Goal: Task Accomplishment & Management: Manage account settings

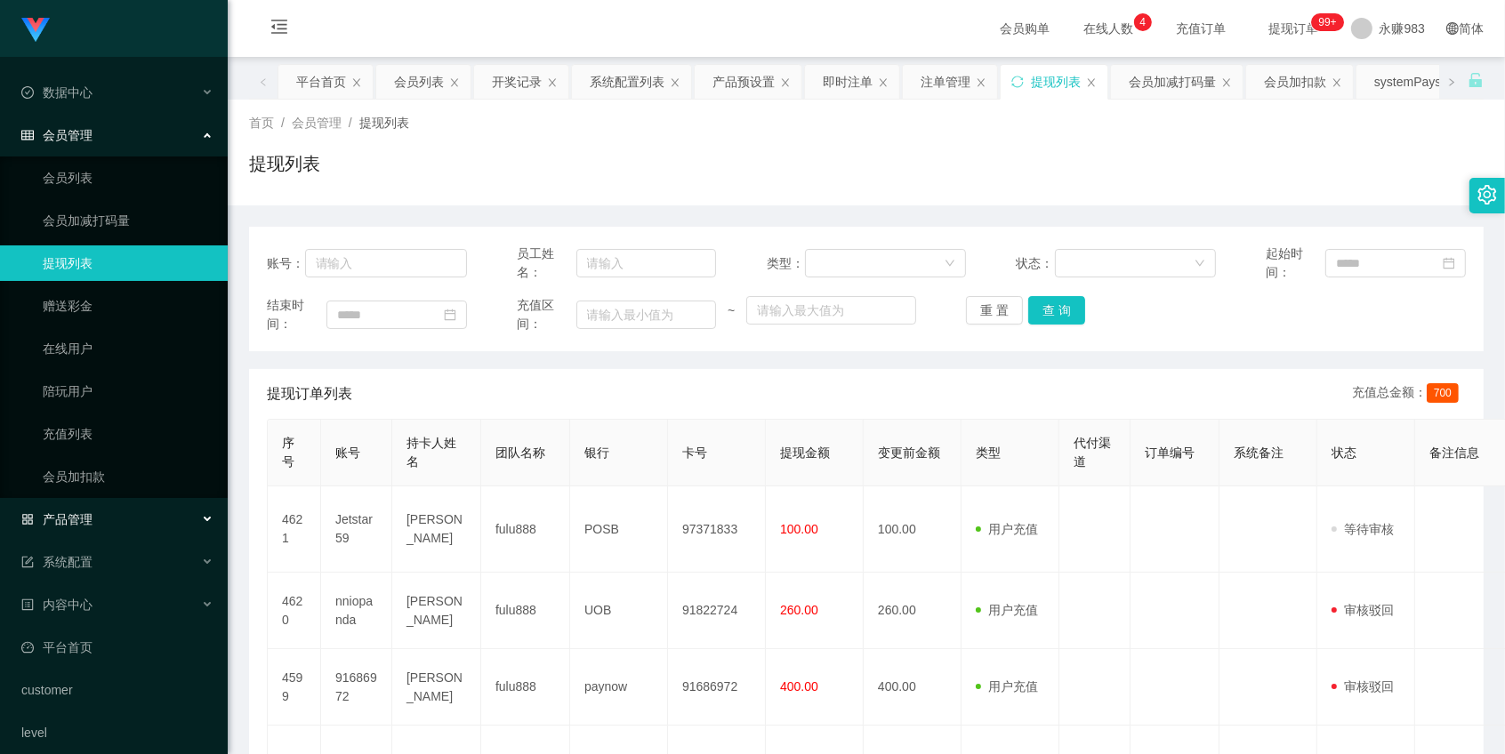
click at [95, 511] on div "产品管理" at bounding box center [114, 520] width 228 height 36
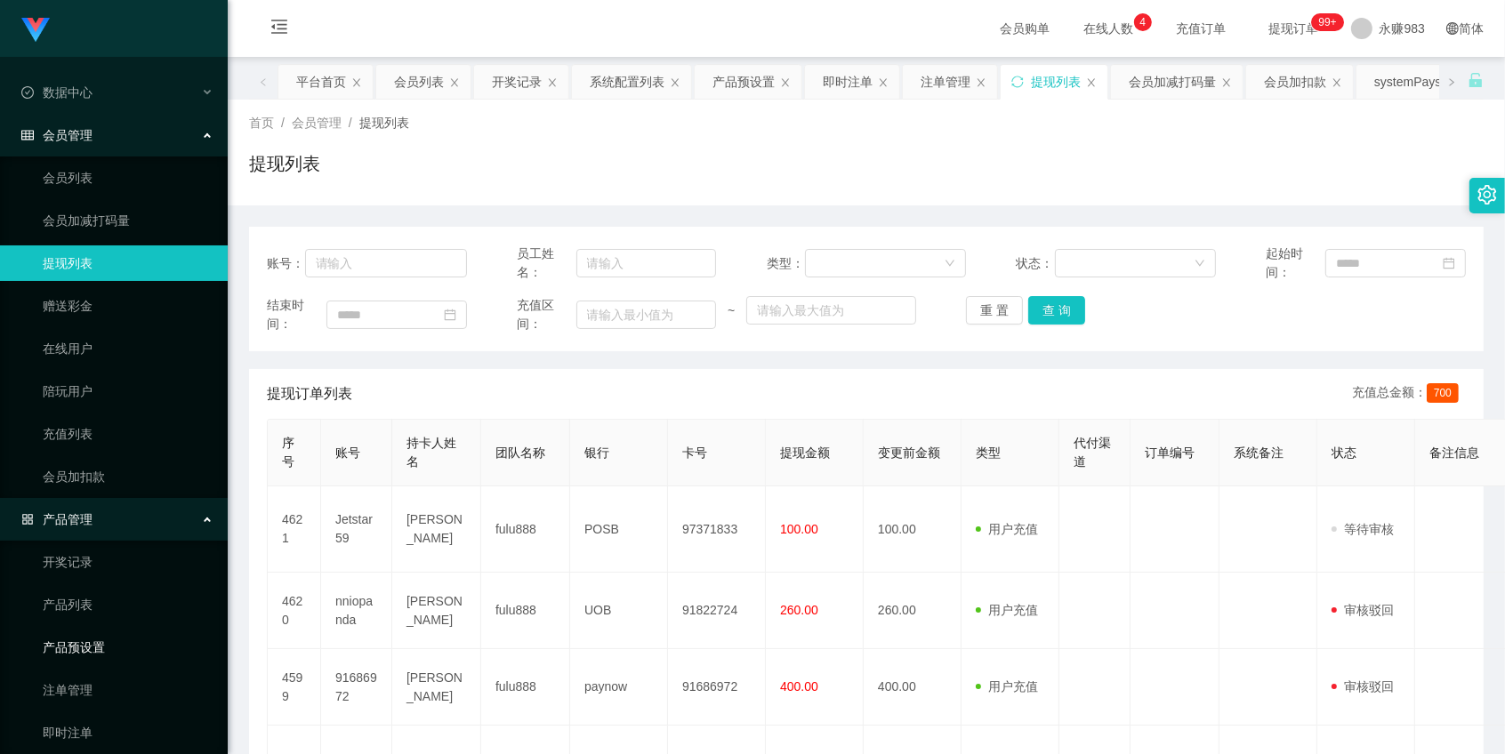
scroll to position [99, 0]
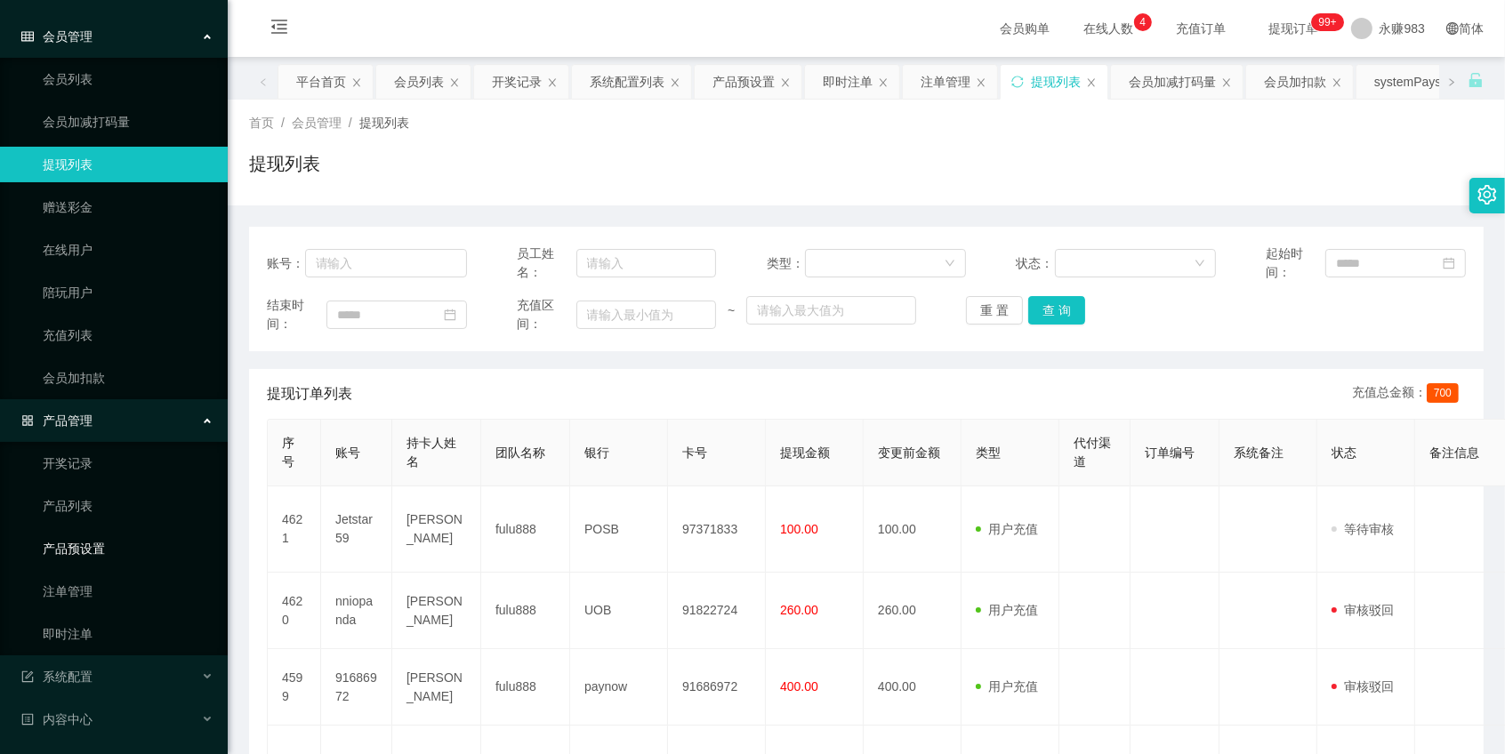
click at [112, 556] on link "产品预设置" at bounding box center [128, 549] width 171 height 36
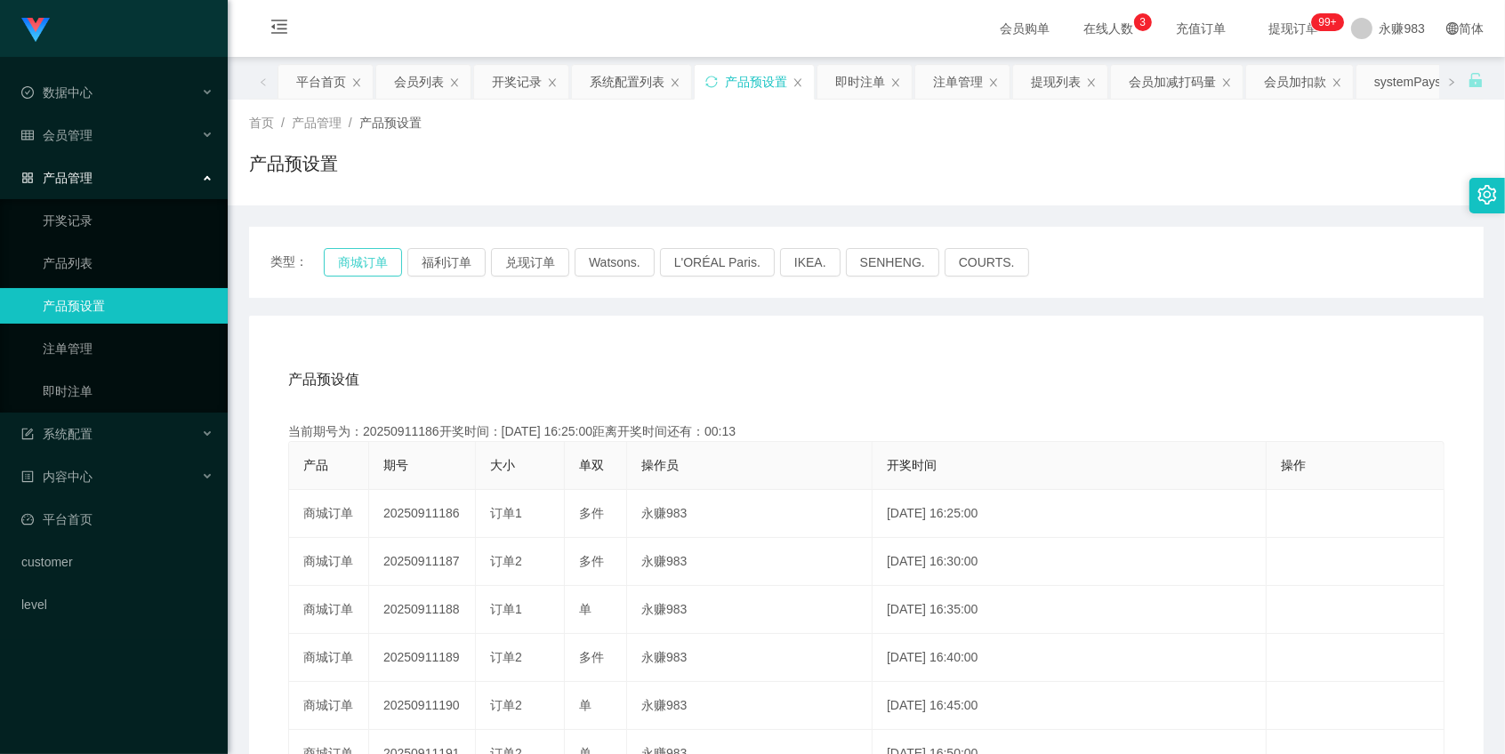
click at [353, 269] on button "商城订单" at bounding box center [363, 262] width 78 height 28
click at [454, 261] on button "福利订单" at bounding box center [446, 262] width 78 height 28
click at [344, 264] on button "商城订单" at bounding box center [363, 262] width 78 height 28
click at [448, 253] on button "福利订单" at bounding box center [446, 262] width 78 height 28
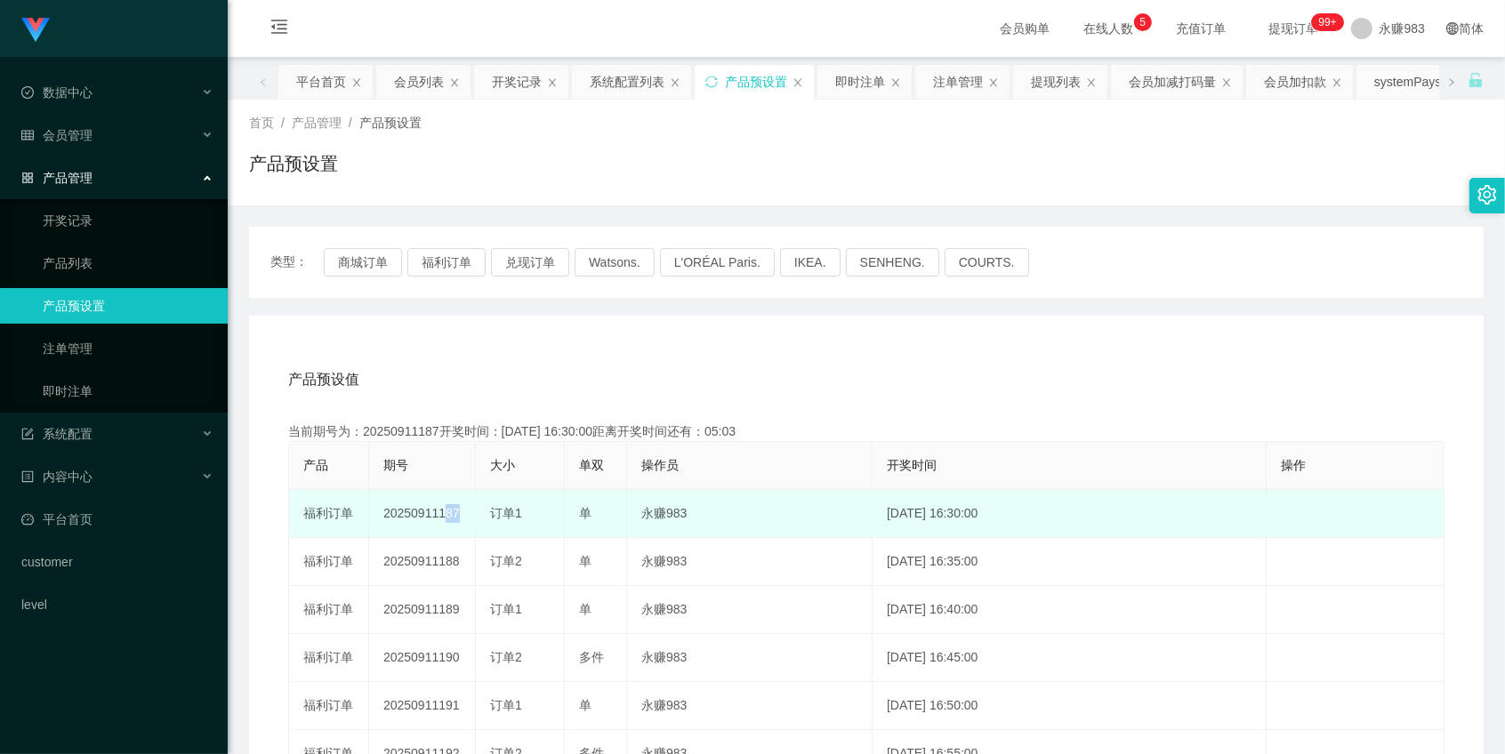
drag, startPoint x: 445, startPoint y: 511, endPoint x: 478, endPoint y: 510, distance: 33.0
click at [478, 510] on tr "福利订单 20250911187 订单1 单 永赚983 [DATE] 16:30:00 编 辑 限制投注" at bounding box center [866, 514] width 1155 height 48
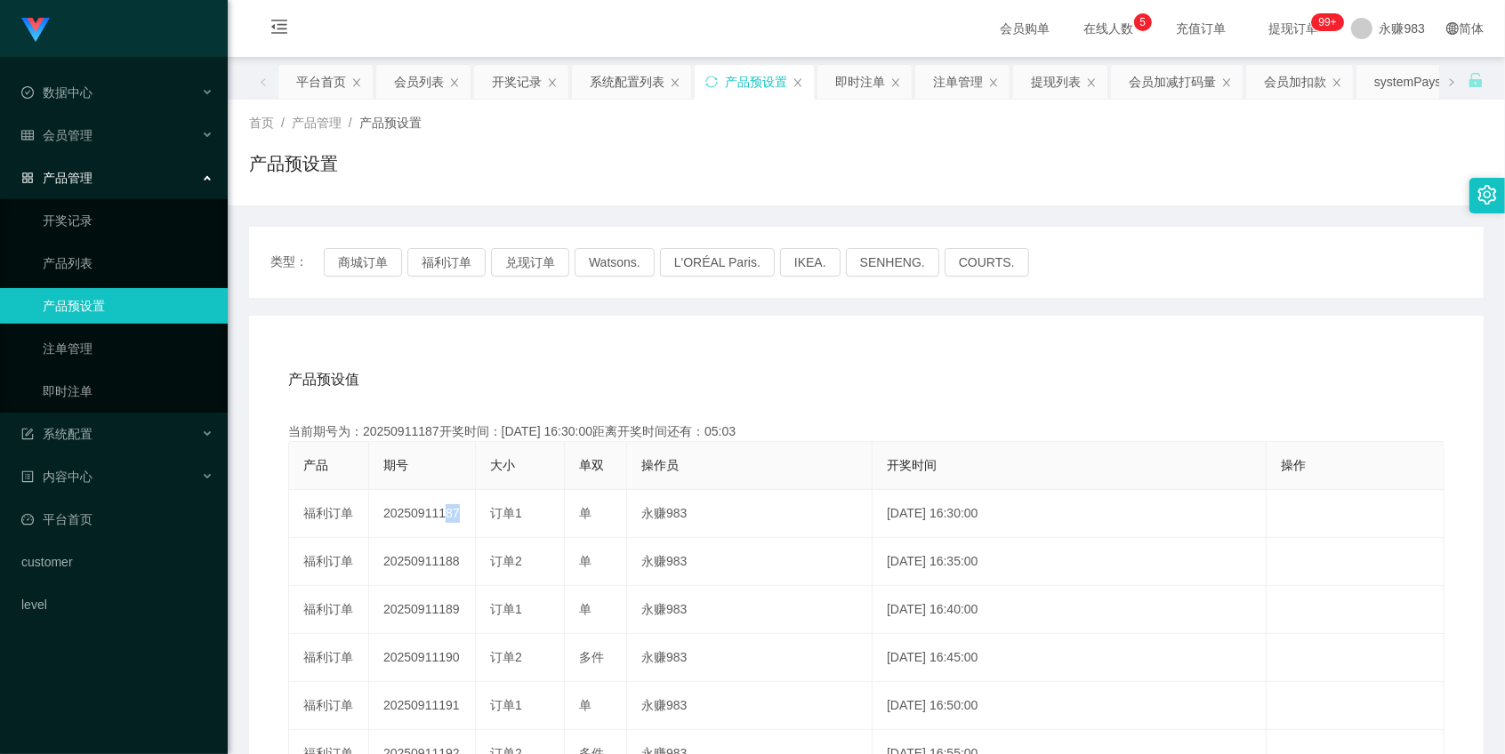
copy td "187"
click at [96, 390] on link "即时注单" at bounding box center [128, 392] width 171 height 36
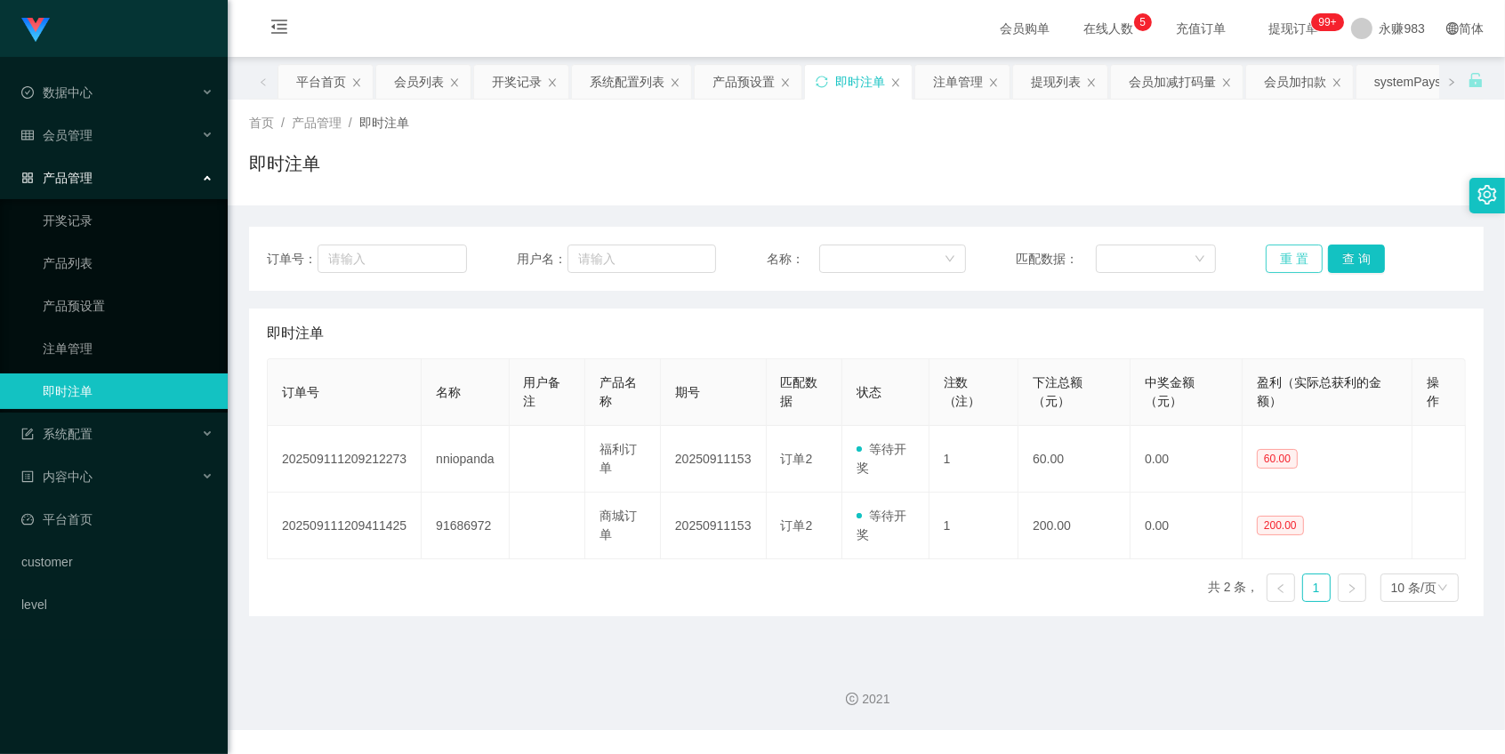
click at [1267, 246] on button "重 置" at bounding box center [1294, 259] width 57 height 28
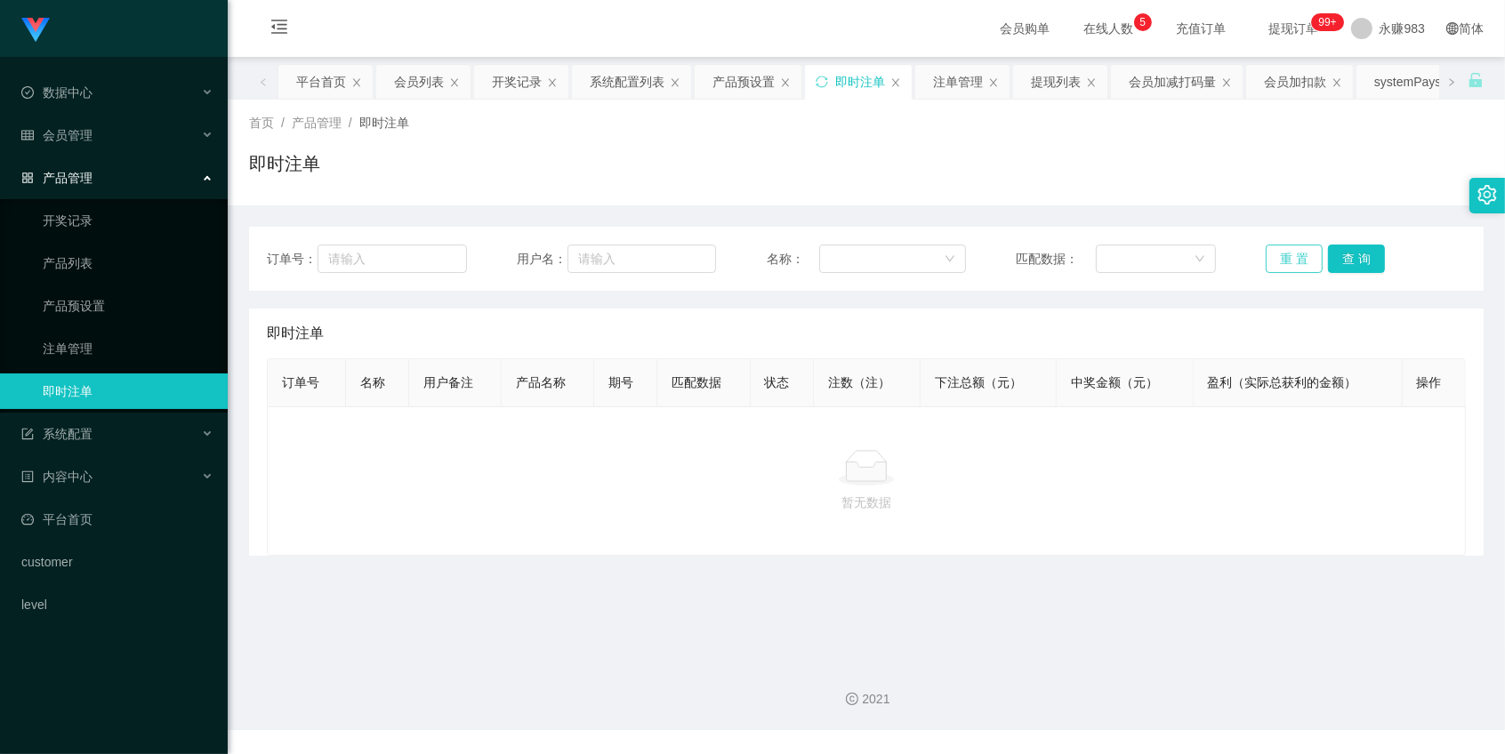
click at [1268, 256] on button "重 置" at bounding box center [1294, 259] width 57 height 28
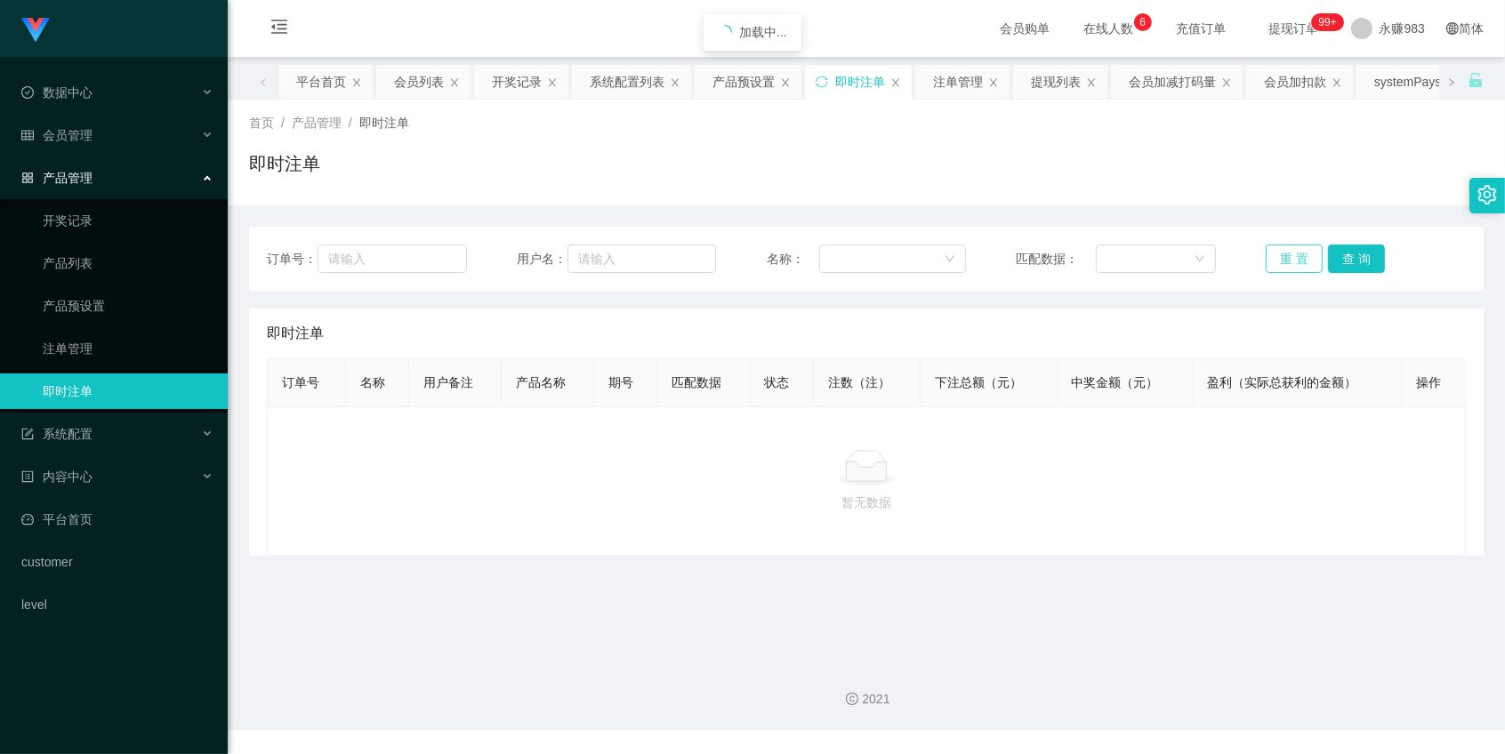
click at [1268, 256] on button "重 置" at bounding box center [1294, 259] width 57 height 28
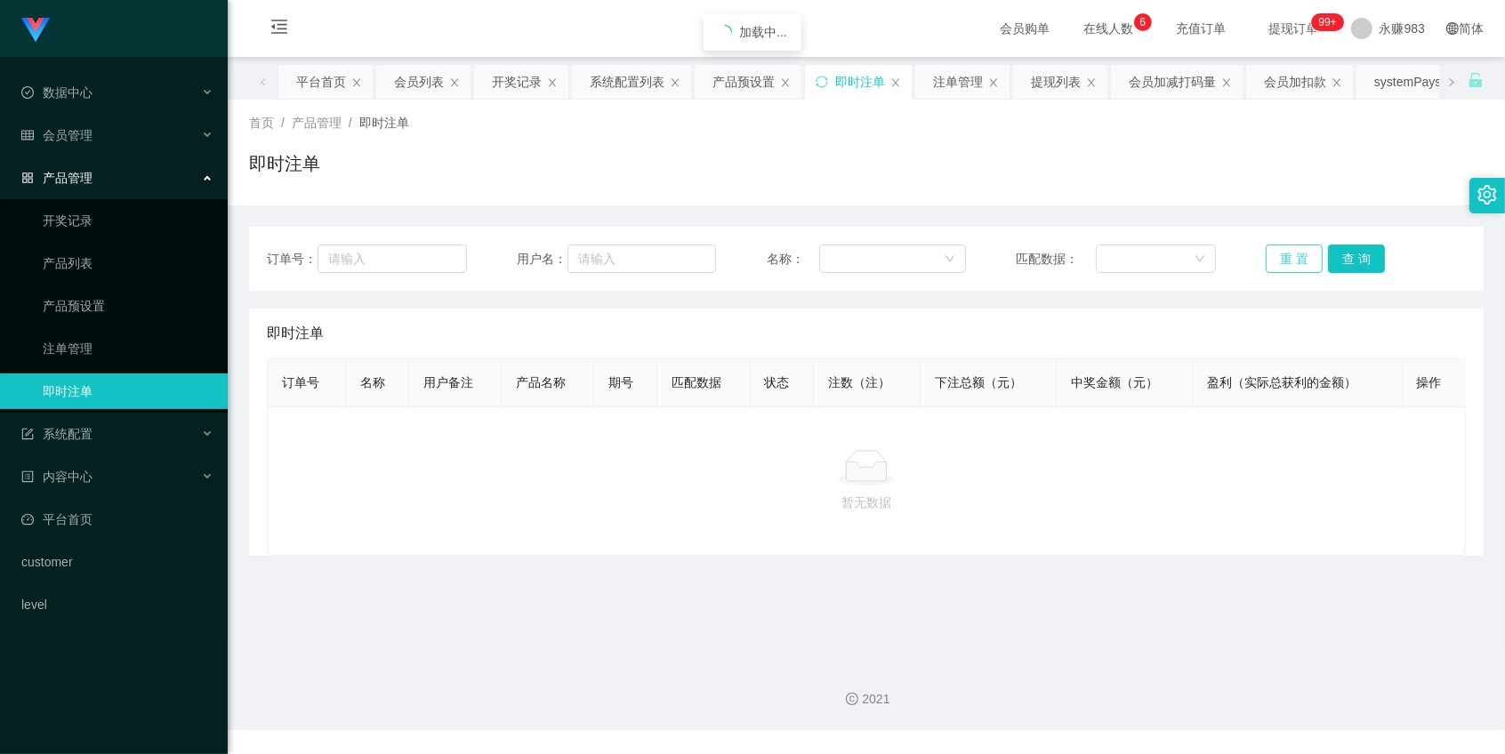
click at [1268, 256] on button "重 置" at bounding box center [1294, 259] width 57 height 28
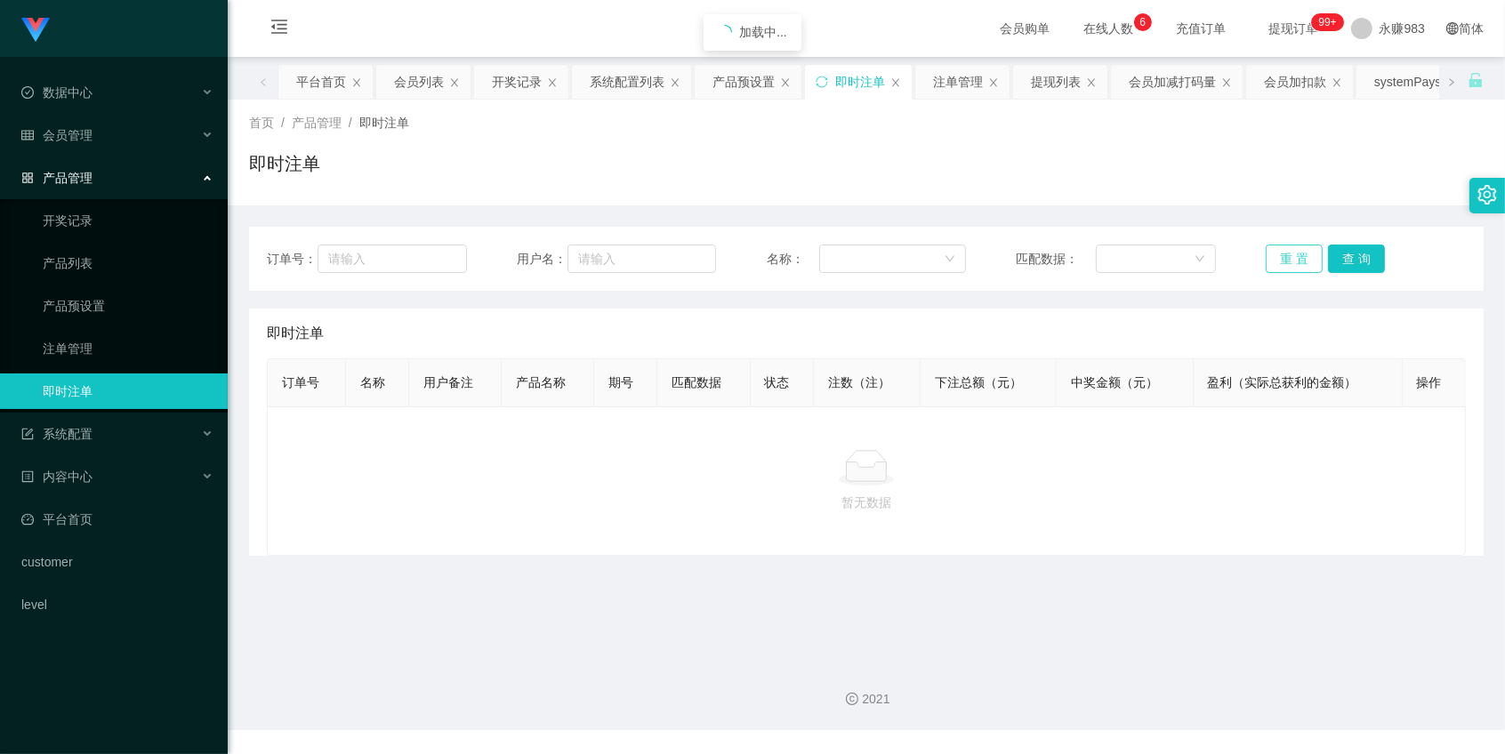
click at [1268, 256] on button "重 置" at bounding box center [1294, 259] width 57 height 28
click at [1299, 256] on button "重 置" at bounding box center [1294, 259] width 57 height 28
click at [1300, 256] on button "重 置" at bounding box center [1294, 259] width 57 height 28
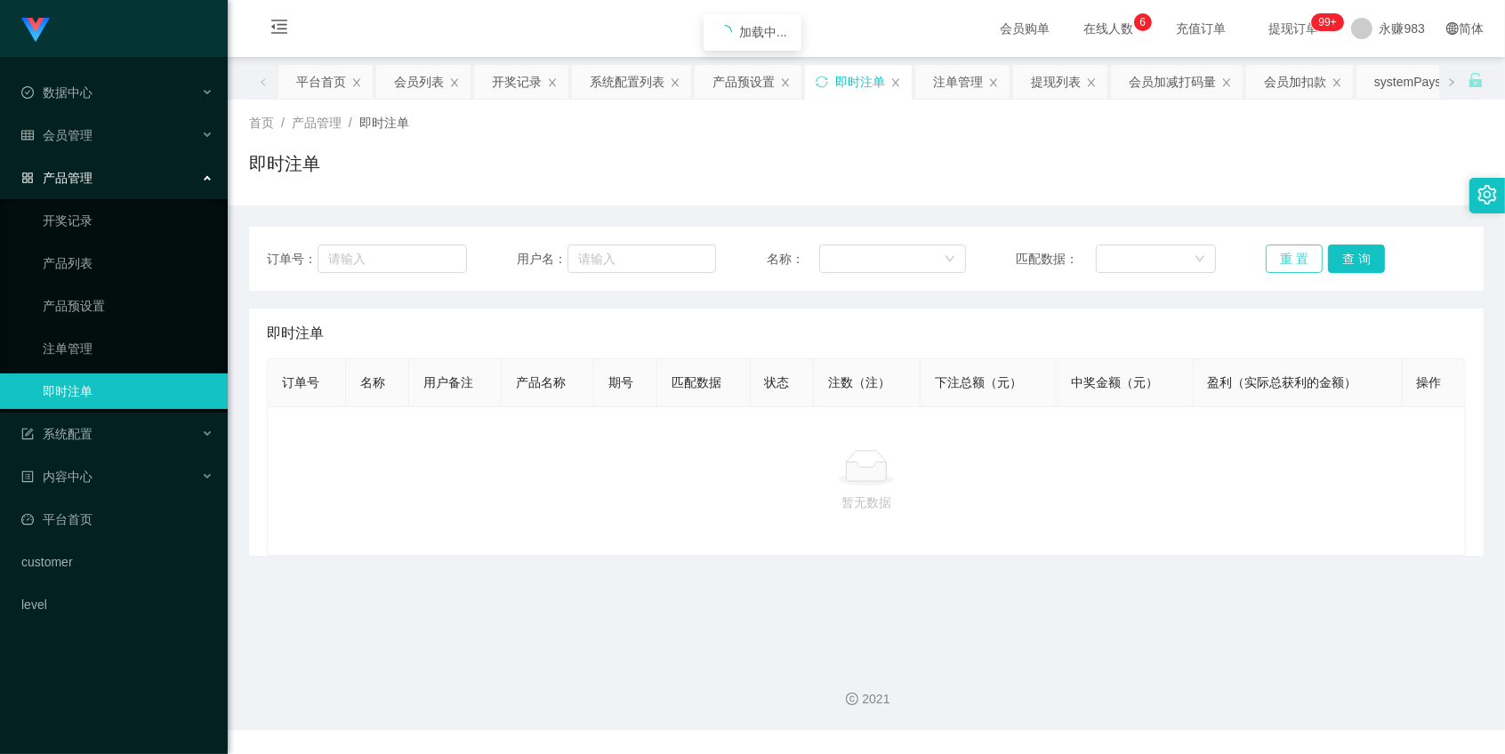
click at [1299, 256] on button "重 置" at bounding box center [1294, 259] width 57 height 28
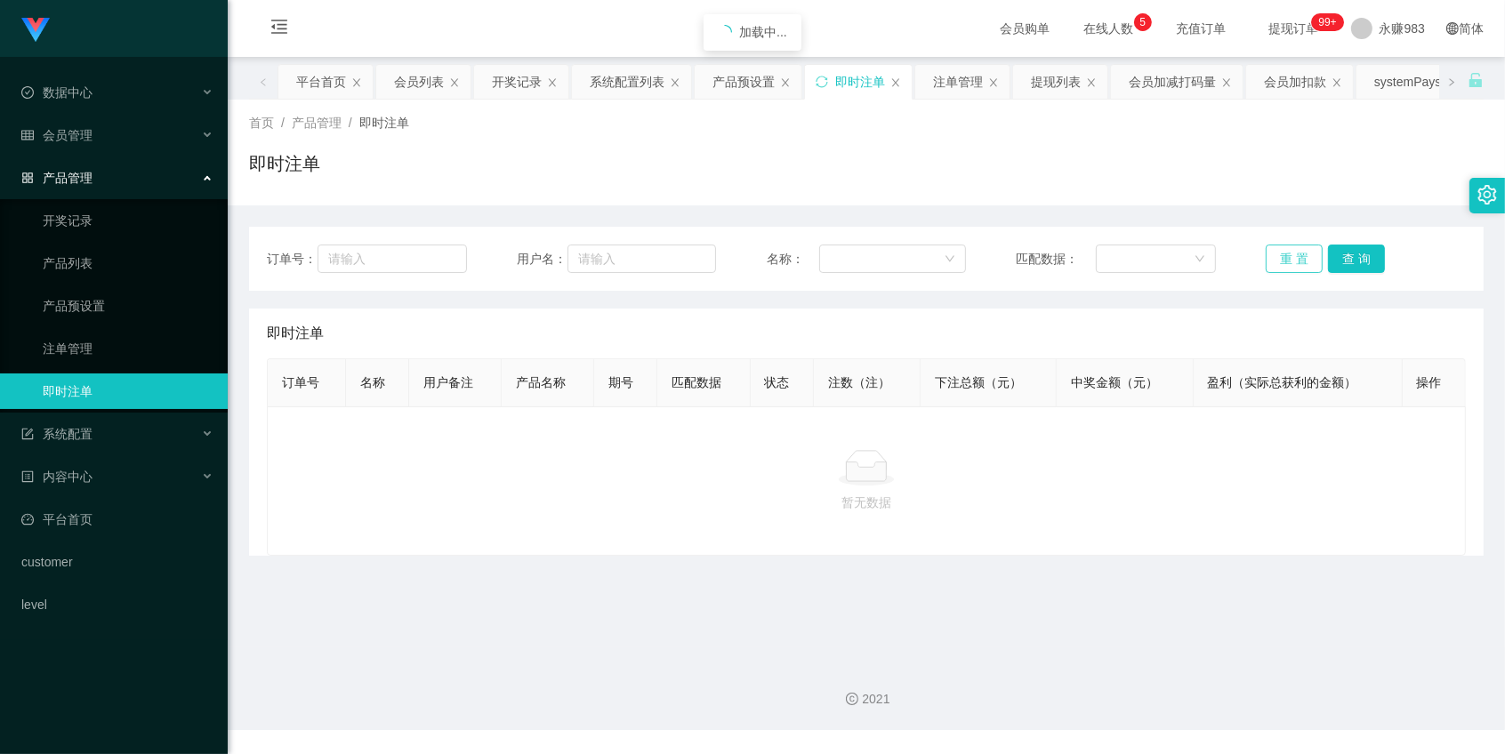
click at [1299, 256] on button "重 置" at bounding box center [1294, 259] width 57 height 28
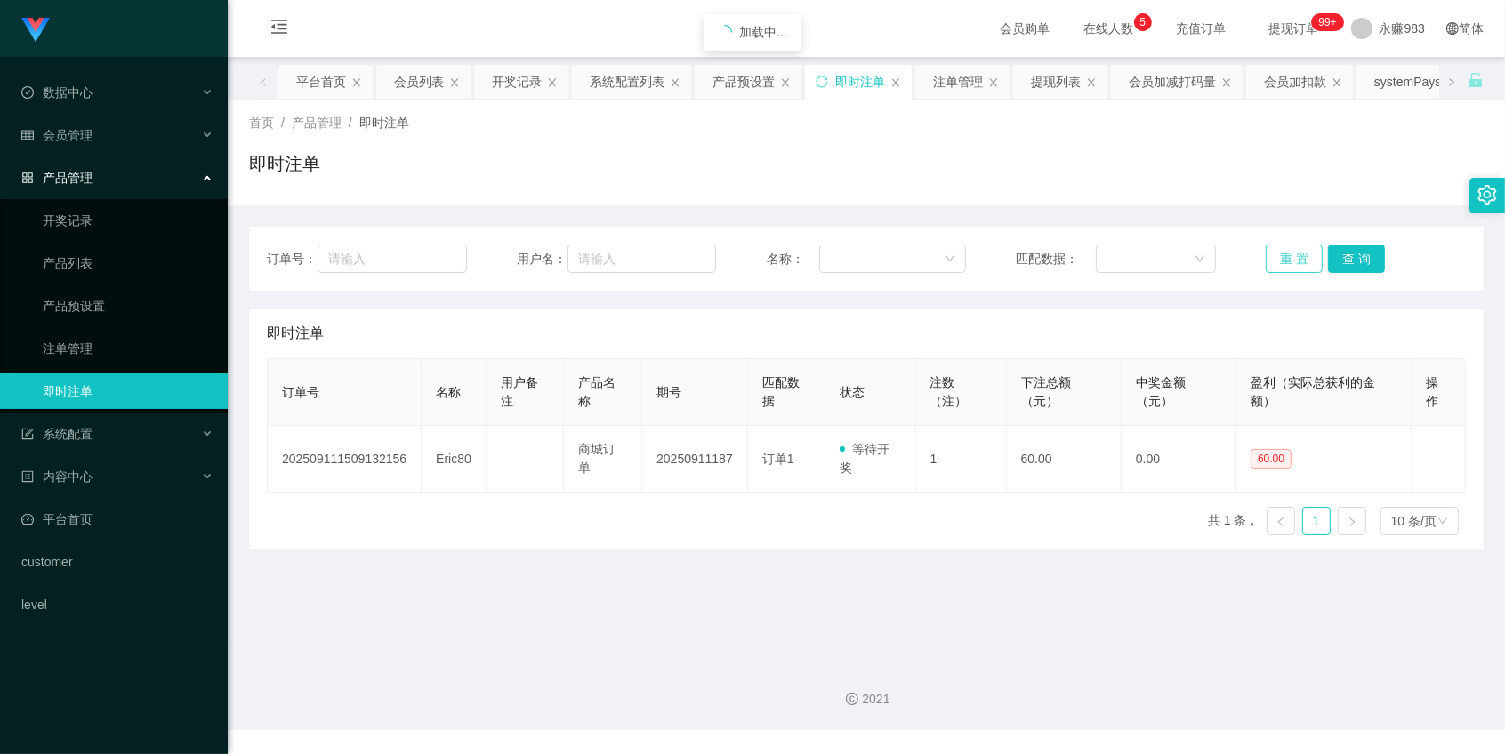
click at [1299, 256] on button "重 置" at bounding box center [1294, 259] width 57 height 28
click at [1294, 259] on button "重 置" at bounding box center [1294, 259] width 57 height 28
click at [1291, 259] on button "重 置" at bounding box center [1294, 259] width 57 height 28
click at [531, 579] on main "关闭左侧 关闭右侧 关闭其它 刷新页面 平台首页 会员列表 开奖记录 系统配置列表 产品预设置 即时注单 注单管理 提现列表 会员加减打码量 会员加扣款 sy…" at bounding box center [866, 352] width 1277 height 591
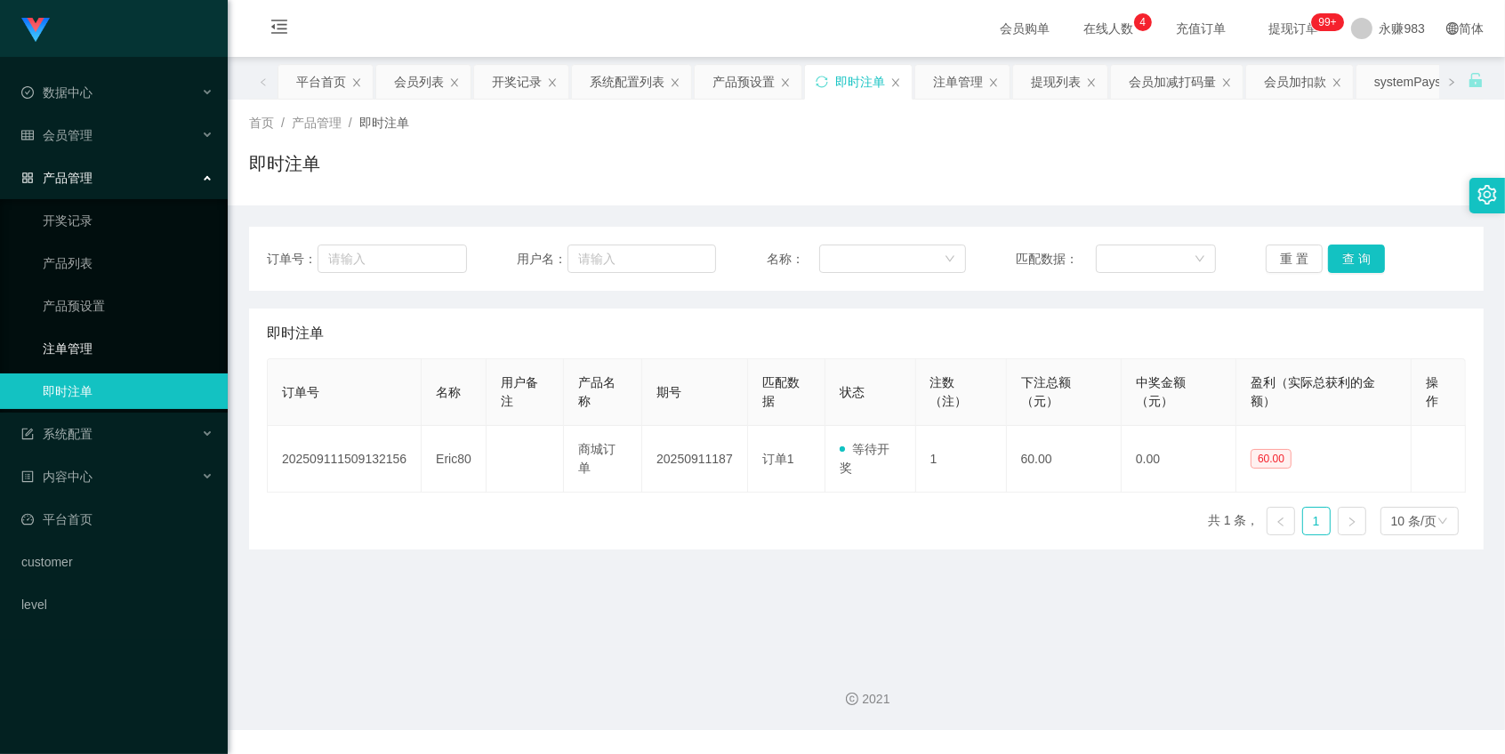
click at [93, 342] on link "注单管理" at bounding box center [128, 349] width 171 height 36
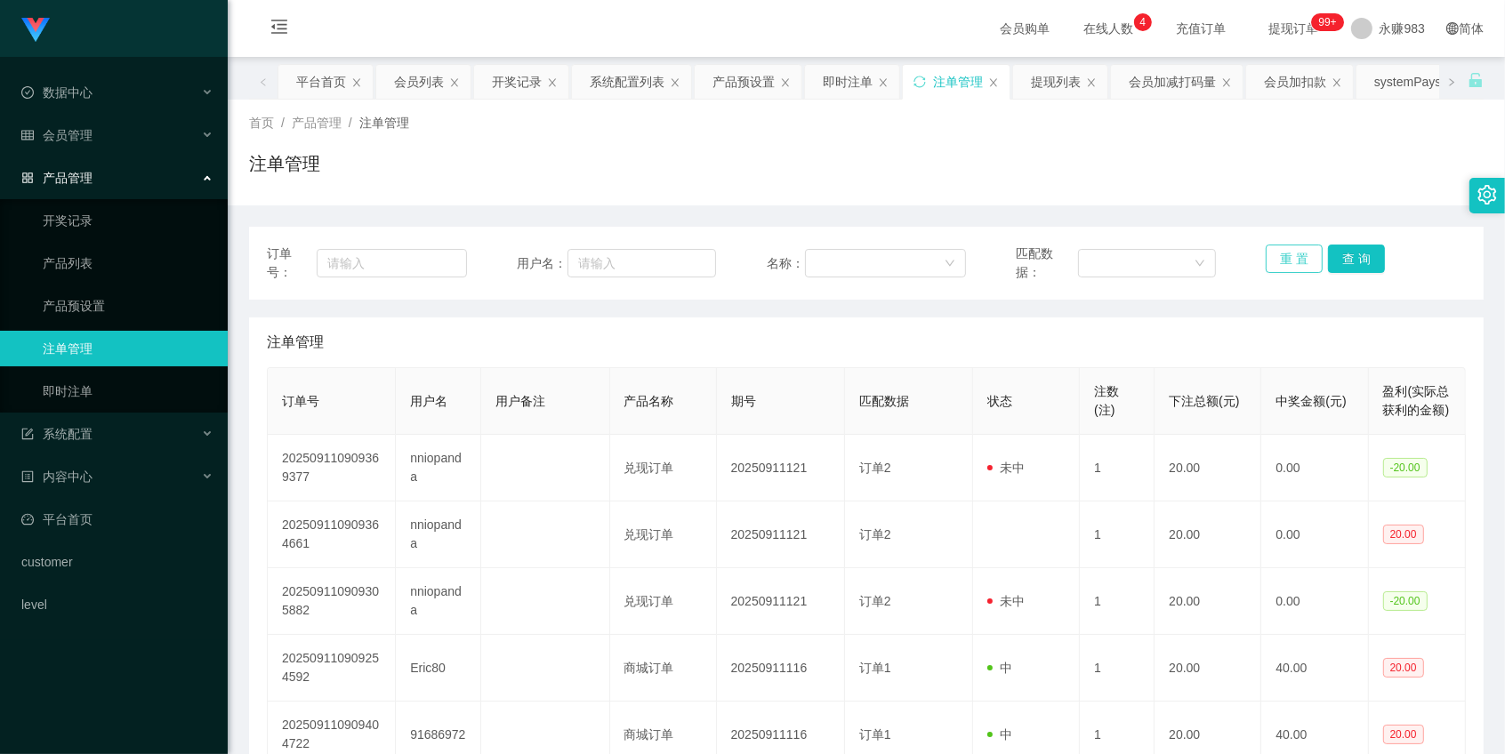
click at [1293, 258] on button "重 置" at bounding box center [1294, 259] width 57 height 28
click at [90, 307] on link "产品预设置" at bounding box center [128, 306] width 171 height 36
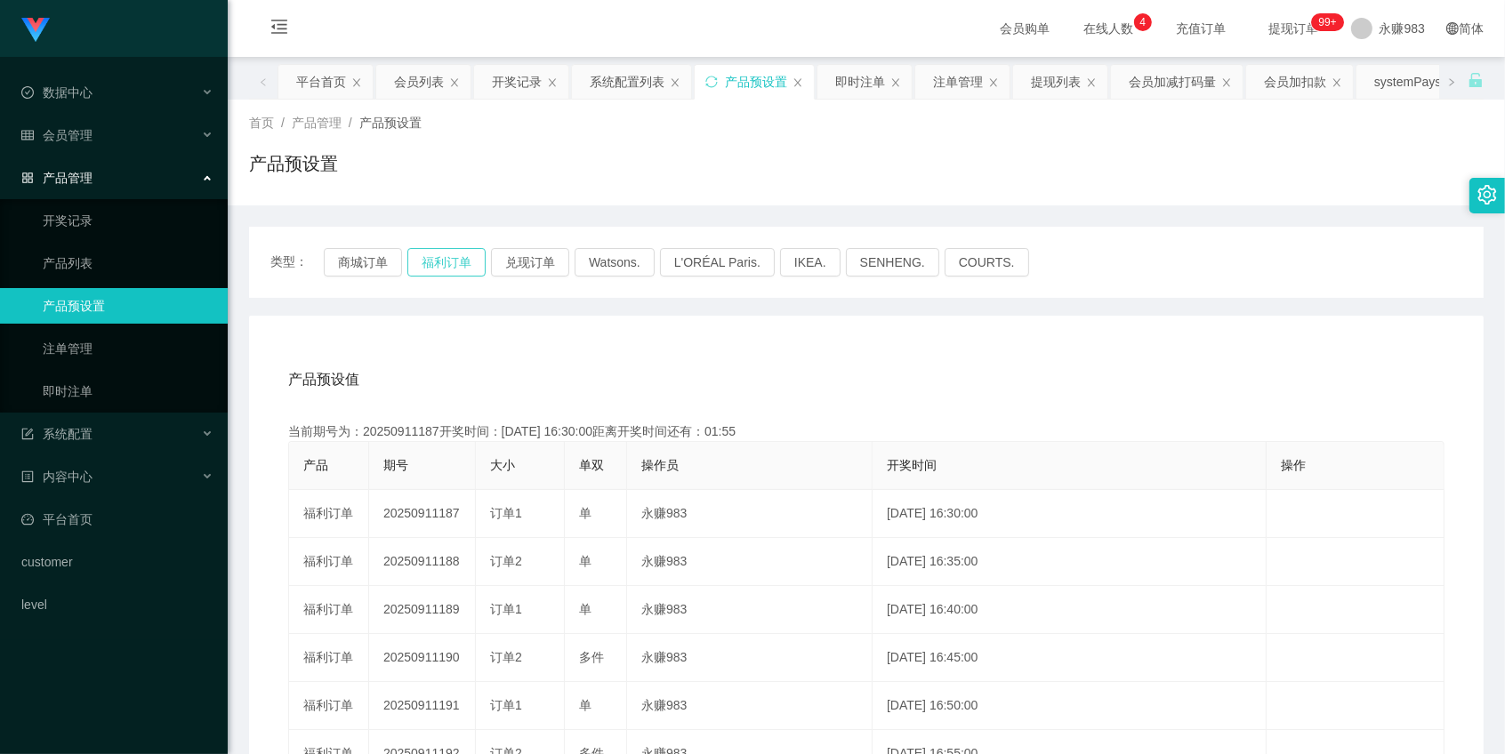
click at [430, 260] on button "福利订单" at bounding box center [446, 262] width 78 height 28
click at [353, 262] on button "商城订单" at bounding box center [363, 262] width 78 height 28
click at [91, 113] on li "数据中心 员工统计 团队统计" at bounding box center [114, 94] width 228 height 39
click at [87, 131] on span "会员管理" at bounding box center [56, 135] width 71 height 14
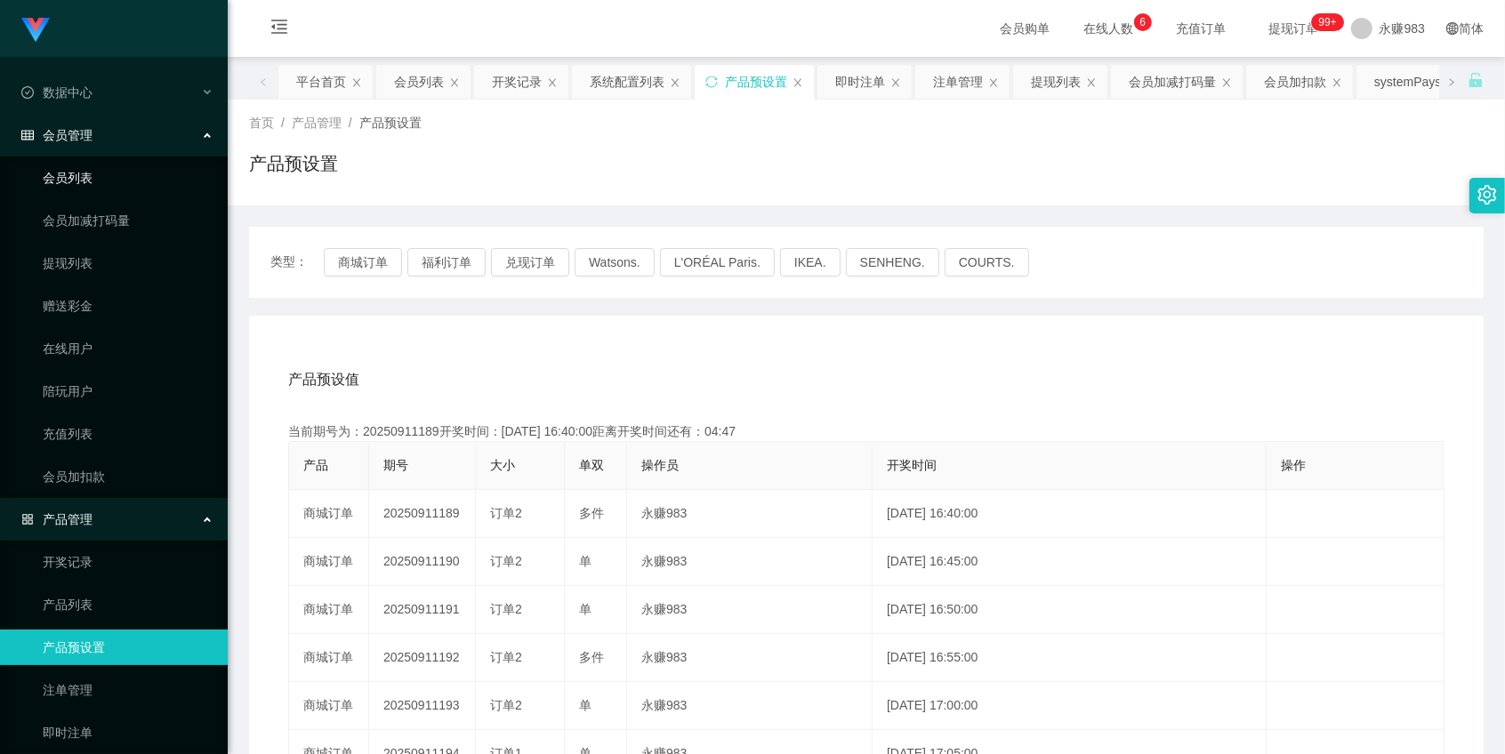
click at [72, 188] on link "会员列表" at bounding box center [128, 178] width 171 height 36
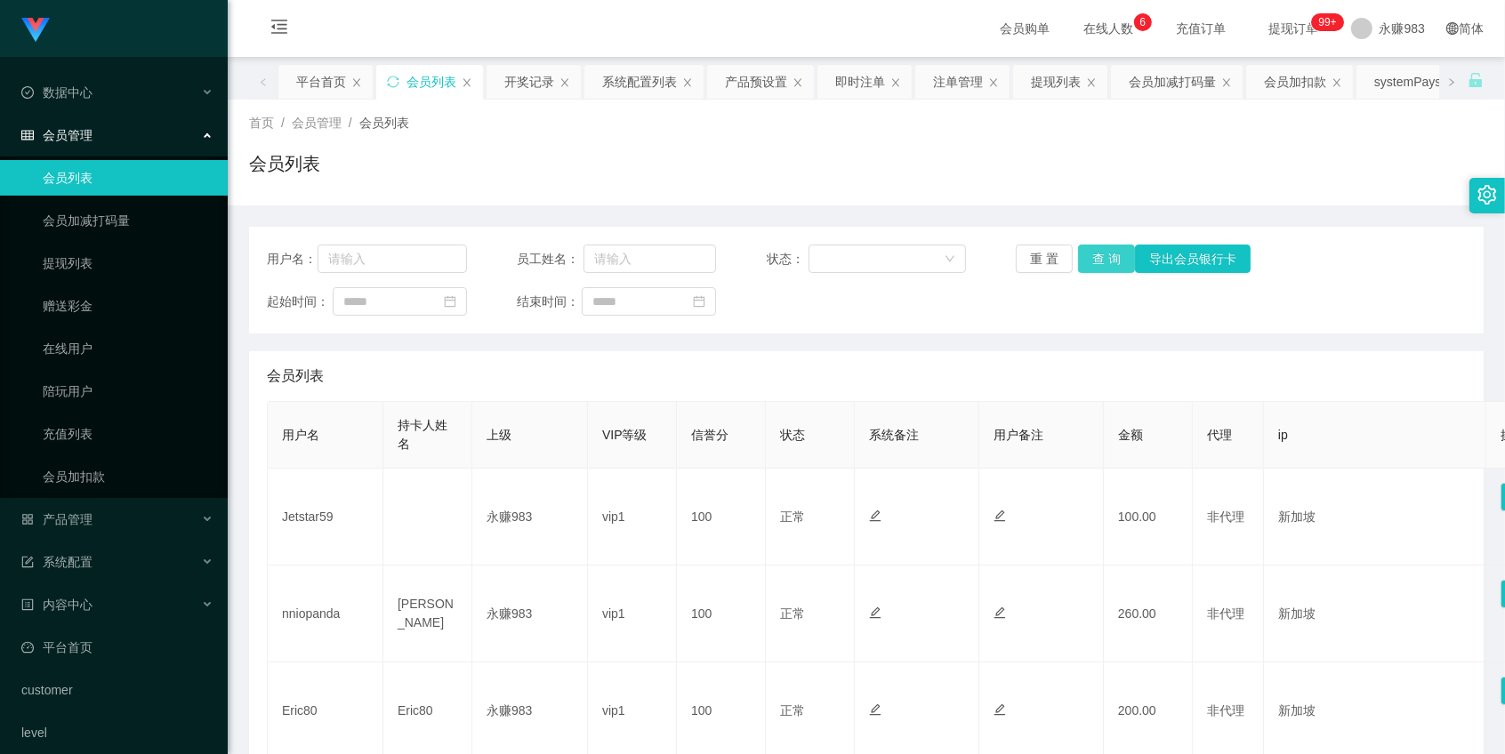
click at [1101, 251] on button "查 询" at bounding box center [1106, 259] width 57 height 28
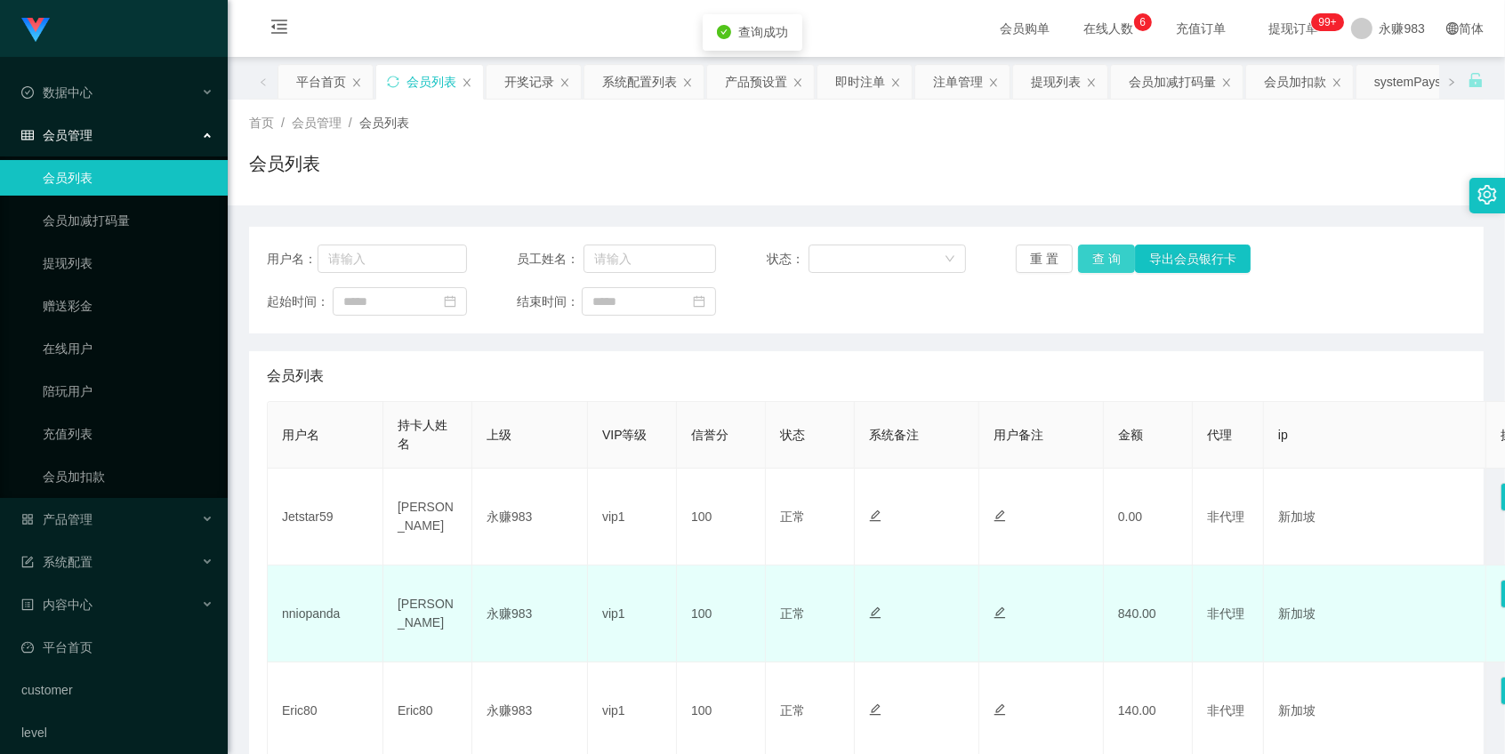
scroll to position [99, 0]
